Goal: Task Accomplishment & Management: Manage account settings

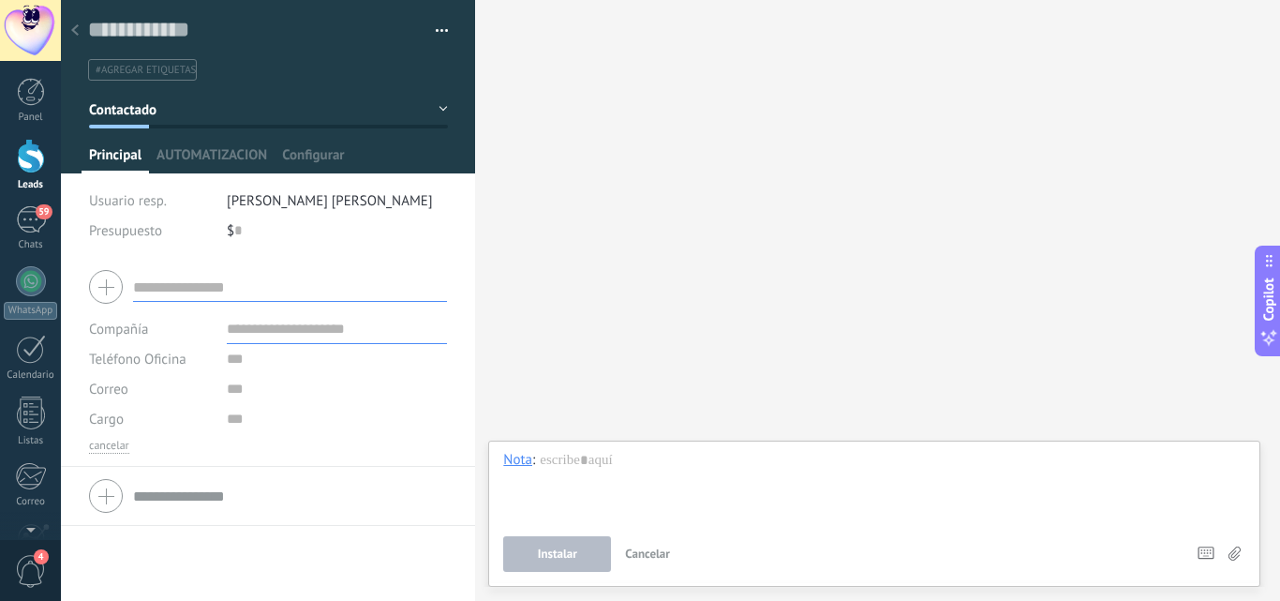
click at [15, 175] on link "Leads" at bounding box center [30, 165] width 61 height 52
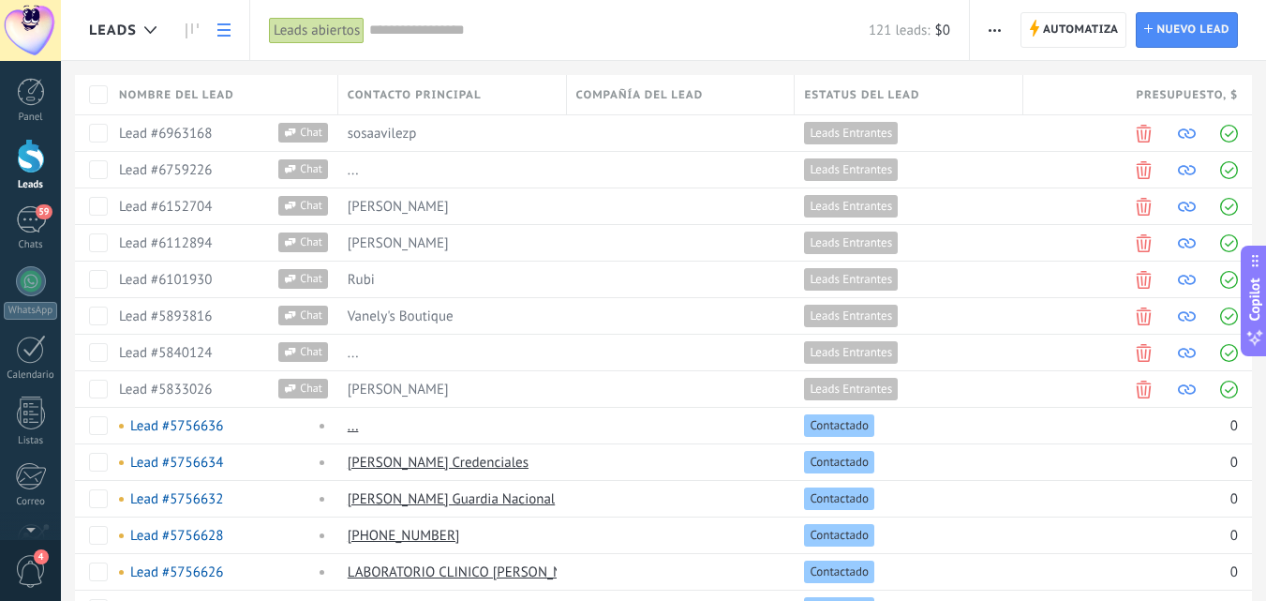
click at [622, 30] on input "text" at bounding box center [619, 31] width 500 height 20
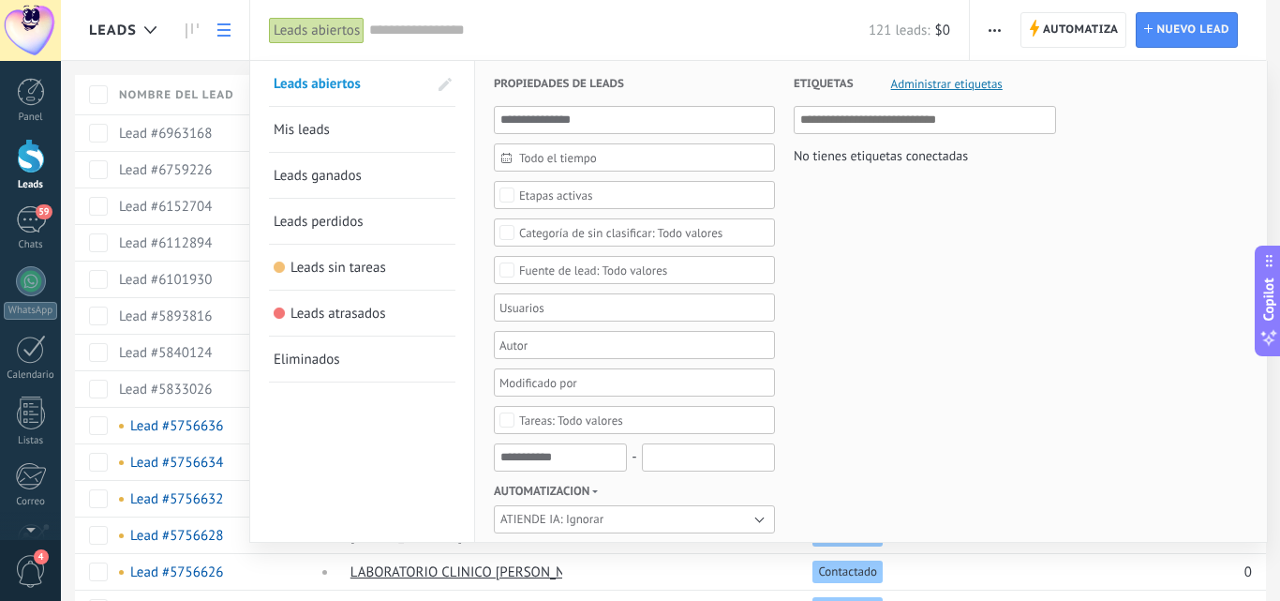
click at [789, 32] on input "text" at bounding box center [619, 31] width 500 height 20
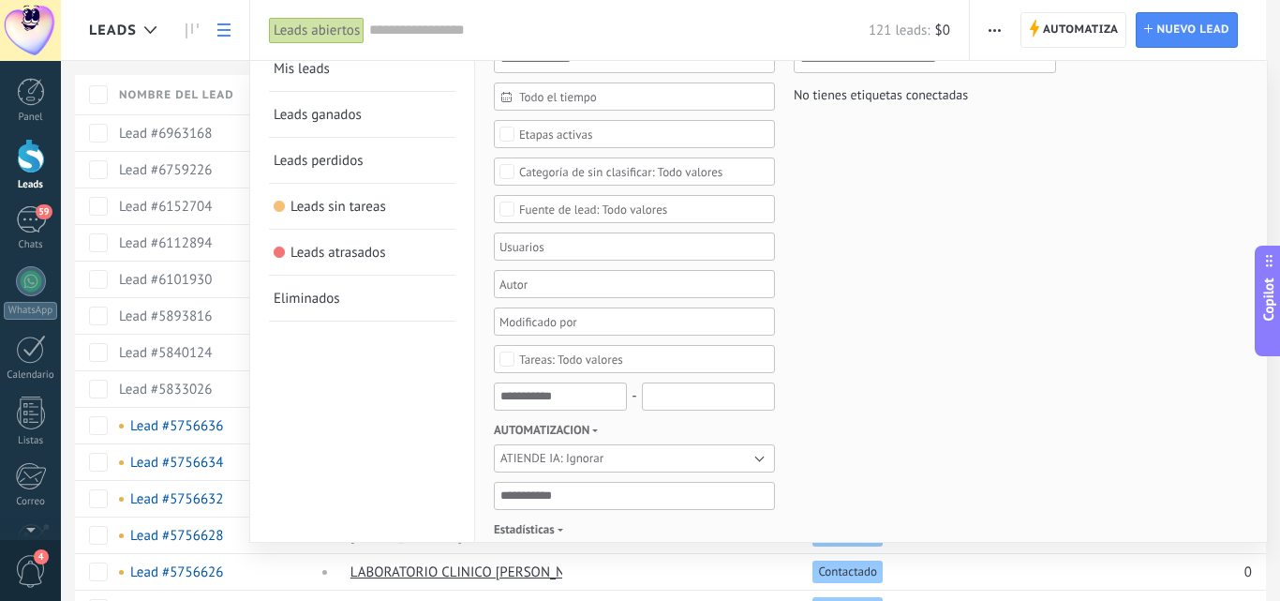
scroll to position [94, 0]
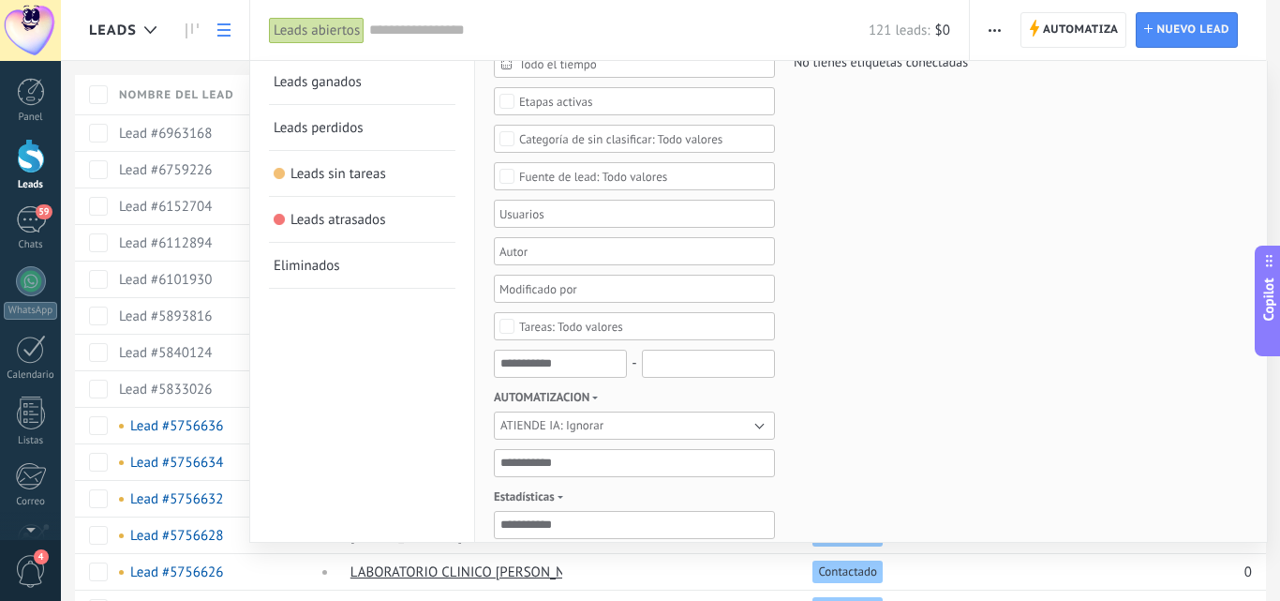
click at [990, 387] on div "Etiquetas Administrar etiquetas No tienes etiquetas conectadas" at bounding box center [915, 546] width 281 height 1159
click at [936, 252] on div "Etiquetas Administrar etiquetas No tienes etiquetas conectadas" at bounding box center [915, 546] width 281 height 1159
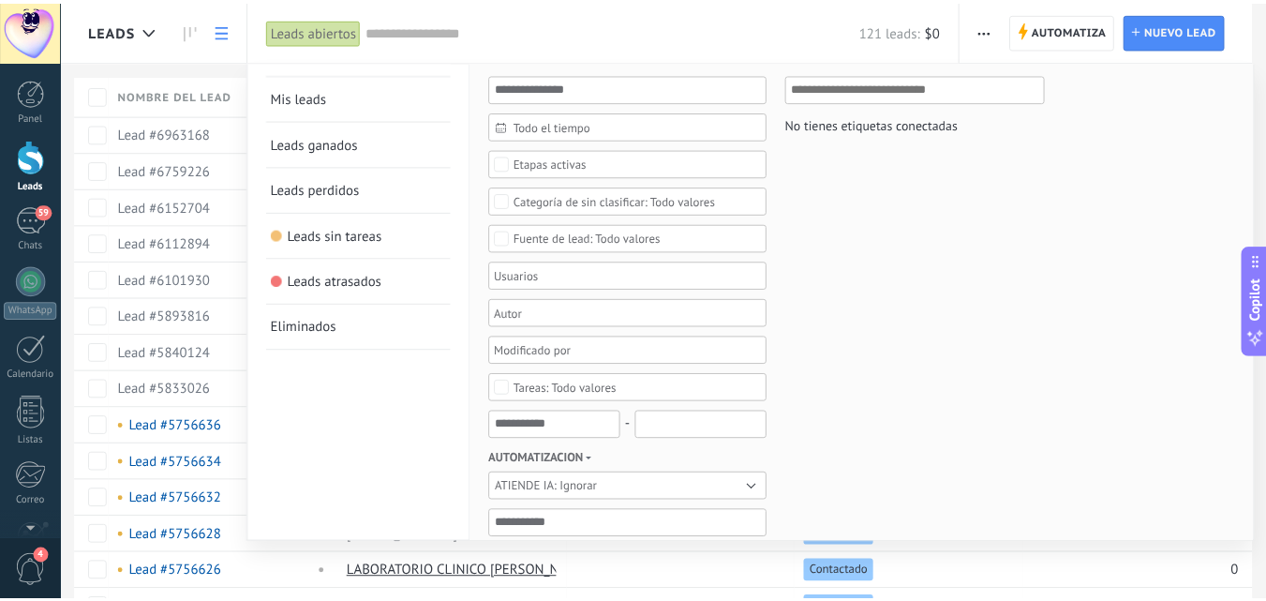
scroll to position [0, 0]
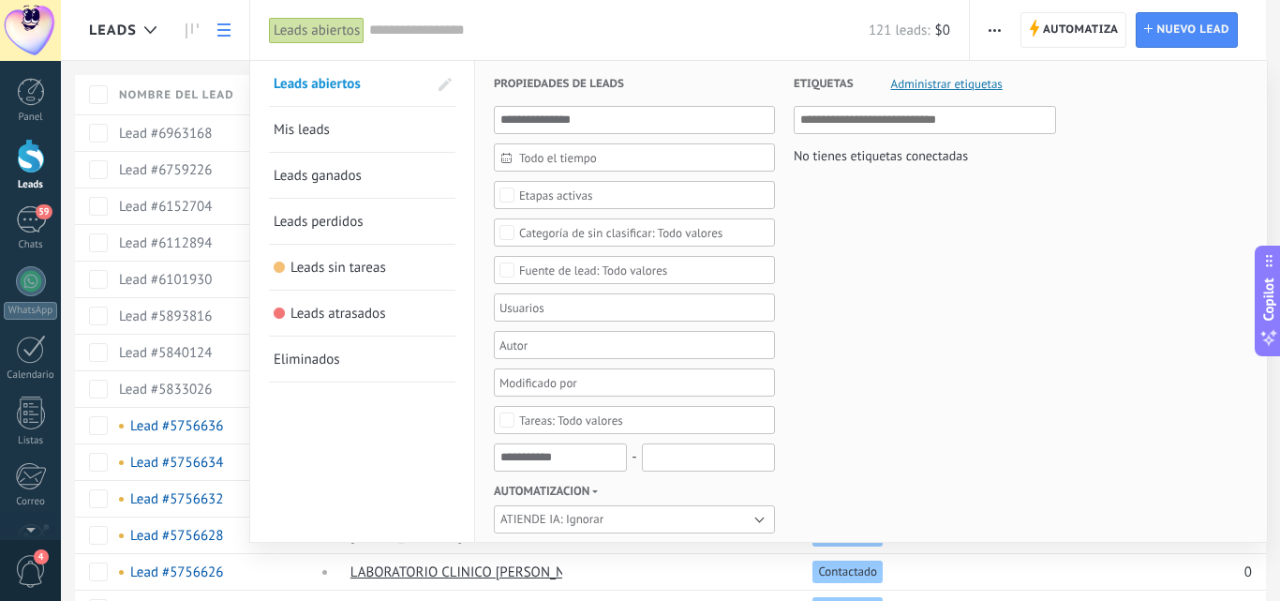
click at [211, 26] on div at bounding box center [640, 300] width 1280 height 601
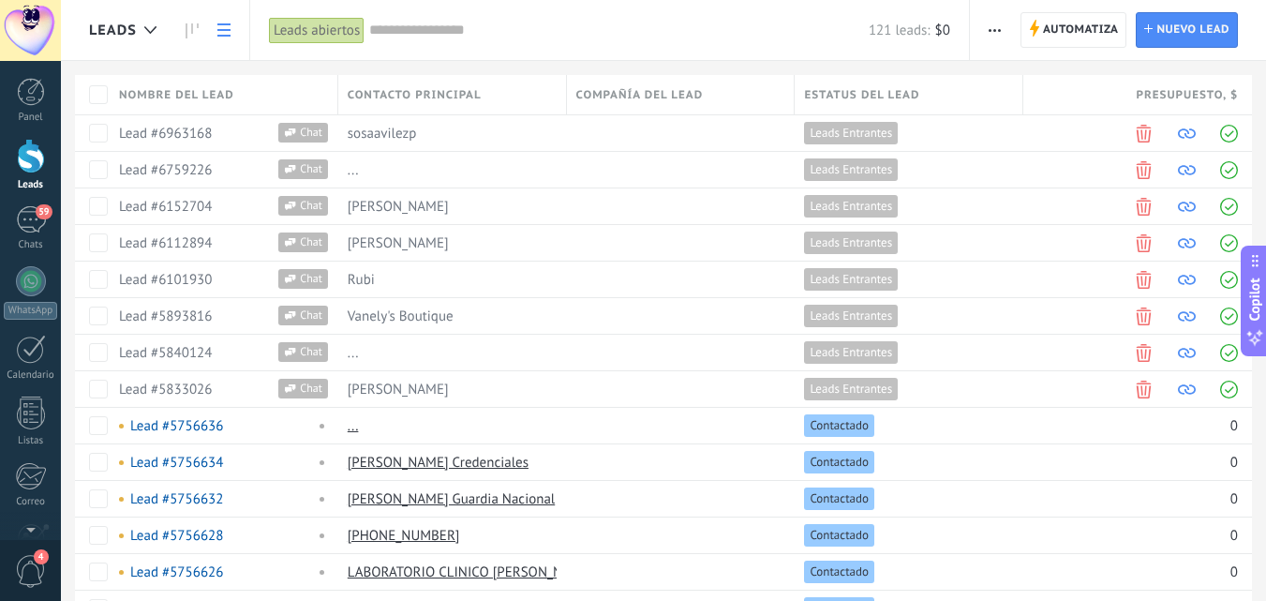
click at [220, 33] on icon at bounding box center [223, 29] width 13 height 13
